Goal: Task Accomplishment & Management: Manage account settings

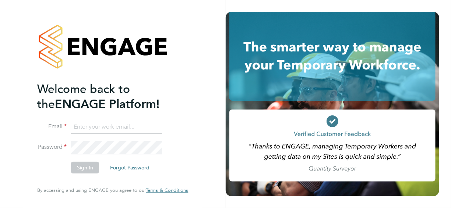
type input "[PERSON_NAME][EMAIL_ADDRESS][PERSON_NAME][DOMAIN_NAME]"
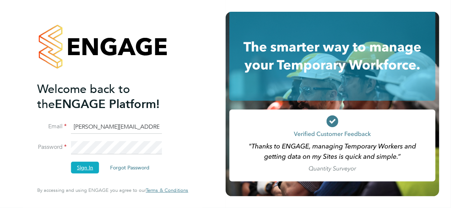
click at [79, 167] on button "Sign In" at bounding box center [85, 168] width 28 height 12
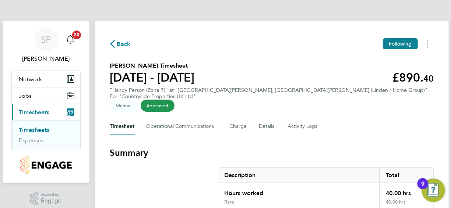
click at [183, 151] on section "Summary Description Total Hours worked 40.00 hrs Rate 40.00 hrs" at bounding box center [272, 179] width 324 height 64
drag, startPoint x: 450, startPoint y: 79, endPoint x: 452, endPoint y: 108, distance: 29.5
drag, startPoint x: 450, startPoint y: 108, endPoint x: 415, endPoint y: 116, distance: 36.4
click at [415, 118] on div "Timesheet Operational Communications Charge Details Activity Logs" at bounding box center [272, 127] width 324 height 18
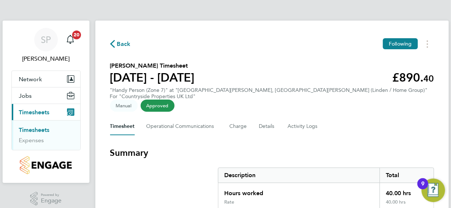
click at [378, 148] on h3 "Summary" at bounding box center [272, 153] width 324 height 12
click at [29, 128] on link "Timesheets" at bounding box center [34, 130] width 31 height 7
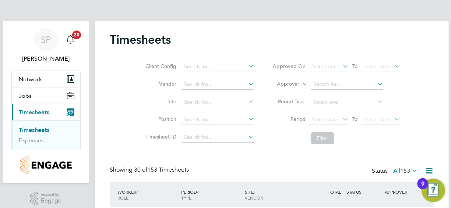
drag, startPoint x: 406, startPoint y: 144, endPoint x: 408, endPoint y: 152, distance: 8.2
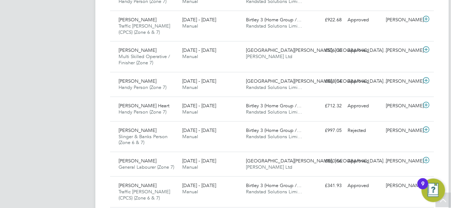
drag, startPoint x: 449, startPoint y: 49, endPoint x: 449, endPoint y: 169, distance: 120.3
click at [445, 202] on icon at bounding box center [443, 201] width 13 height 17
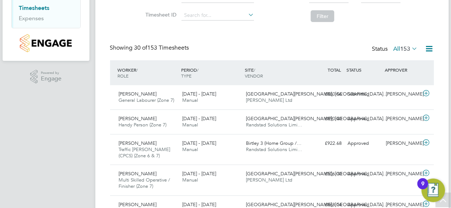
click at [445, 202] on icon at bounding box center [443, 201] width 13 height 17
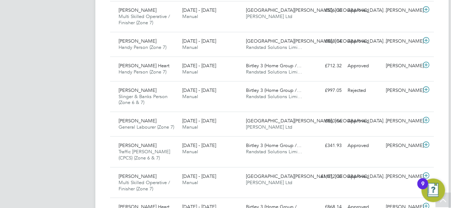
drag, startPoint x: 449, startPoint y: 203, endPoint x: 448, endPoint y: 208, distance: 4.8
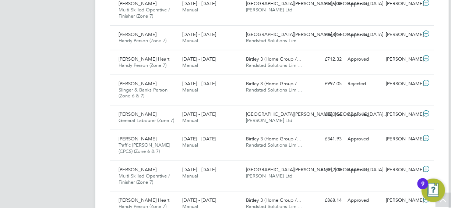
click at [440, 200] on img "Open Resource Center, 9 new notifications" at bounding box center [433, 191] width 24 height 24
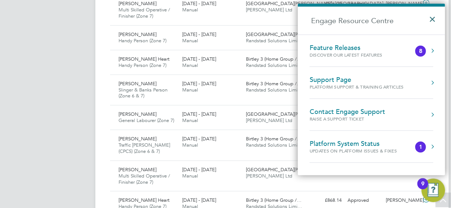
click at [434, 22] on button "×" at bounding box center [434, 17] width 11 height 16
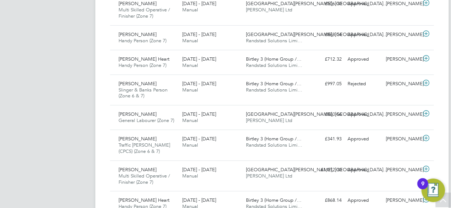
click at [445, 203] on icon at bounding box center [443, 201] width 13 height 17
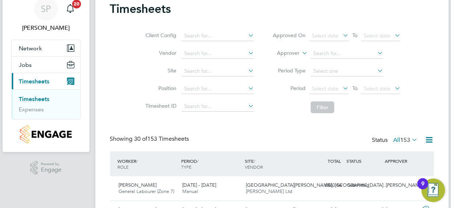
scroll to position [57, 0]
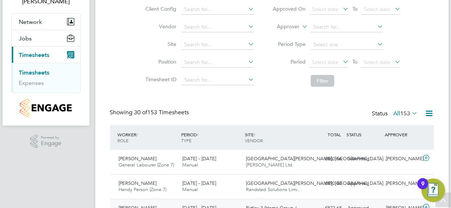
click at [139, 205] on span "Amanze Nnadi" at bounding box center [138, 208] width 38 height 6
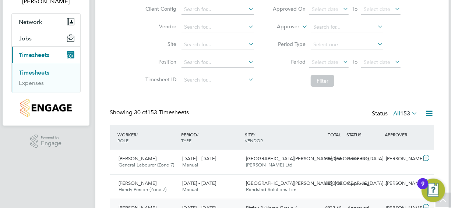
click at [145, 205] on span "Amanze Nnadi" at bounding box center [138, 208] width 38 height 6
click at [450, 202] on div at bounding box center [442, 200] width 15 height 15
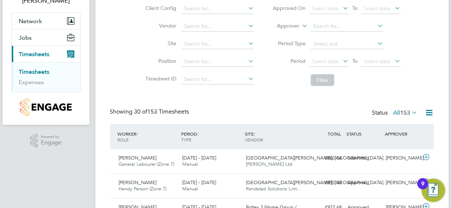
scroll to position [69, 0]
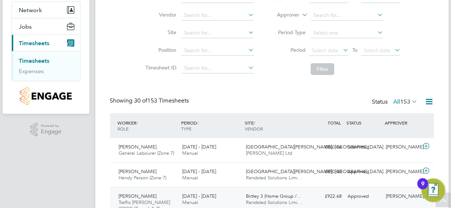
click at [138, 196] on span "Amanze Nnadi" at bounding box center [138, 196] width 38 height 6
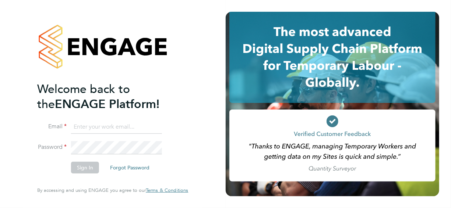
type input "[PERSON_NAME][EMAIL_ADDRESS][PERSON_NAME][DOMAIN_NAME]"
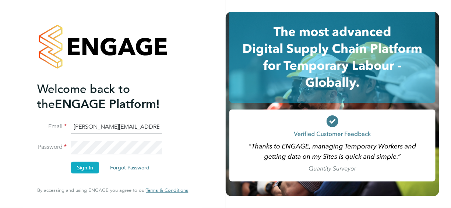
click at [87, 170] on button "Sign In" at bounding box center [85, 168] width 28 height 12
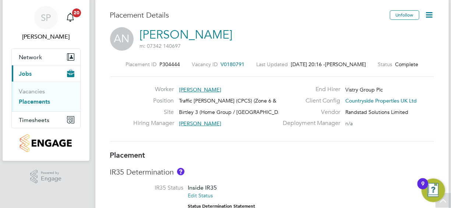
click at [450, 204] on div at bounding box center [442, 200] width 15 height 15
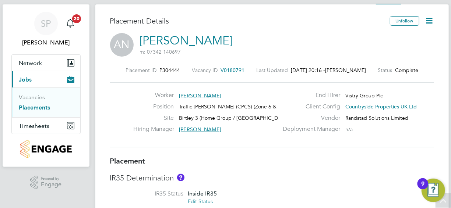
click at [450, 204] on div at bounding box center [442, 200] width 15 height 15
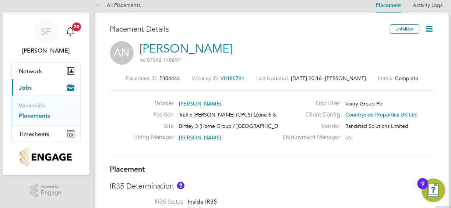
scroll to position [2, 0]
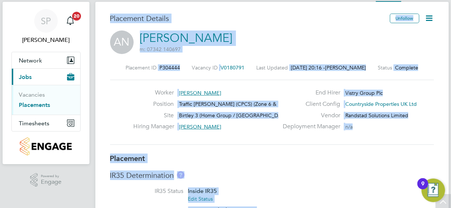
click at [450, 204] on div at bounding box center [442, 201] width 15 height 15
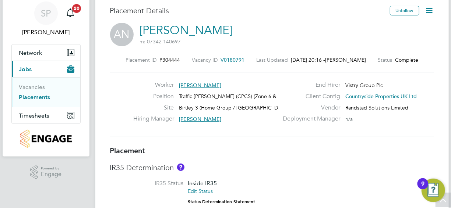
click at [450, 206] on div at bounding box center [442, 200] width 15 height 15
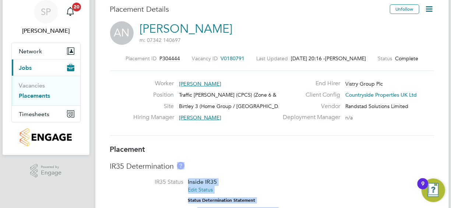
drag, startPoint x: 450, startPoint y: 199, endPoint x: 450, endPoint y: 205, distance: 6.6
